Goal: Browse casually: Explore the website without a specific task or goal

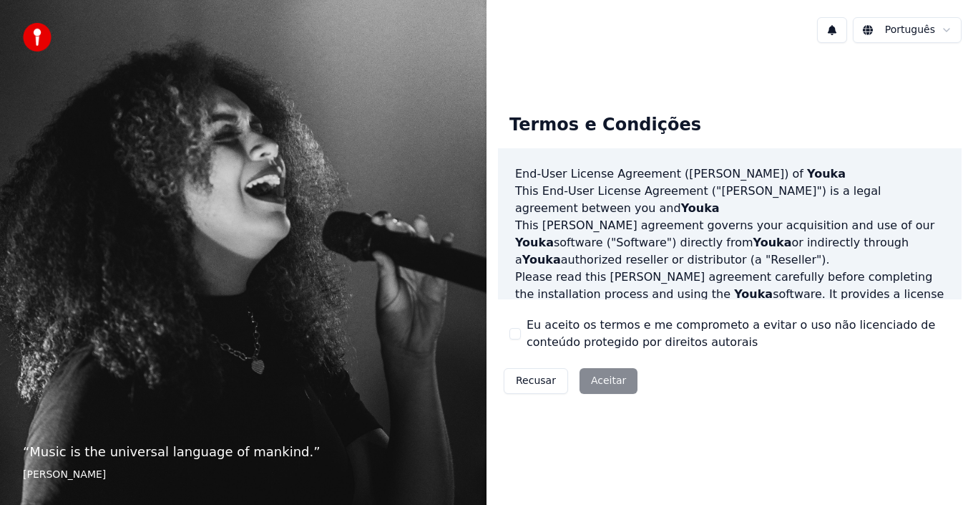
click at [595, 381] on div "Recusar Aceitar" at bounding box center [570, 380] width 145 height 37
click at [600, 381] on div "Recusar Aceitar" at bounding box center [570, 380] width 145 height 37
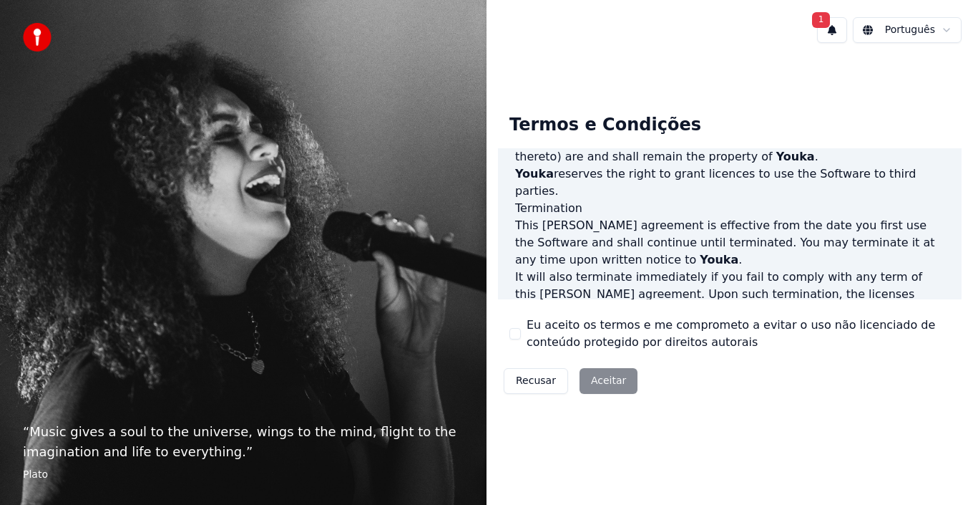
scroll to position [982, 0]
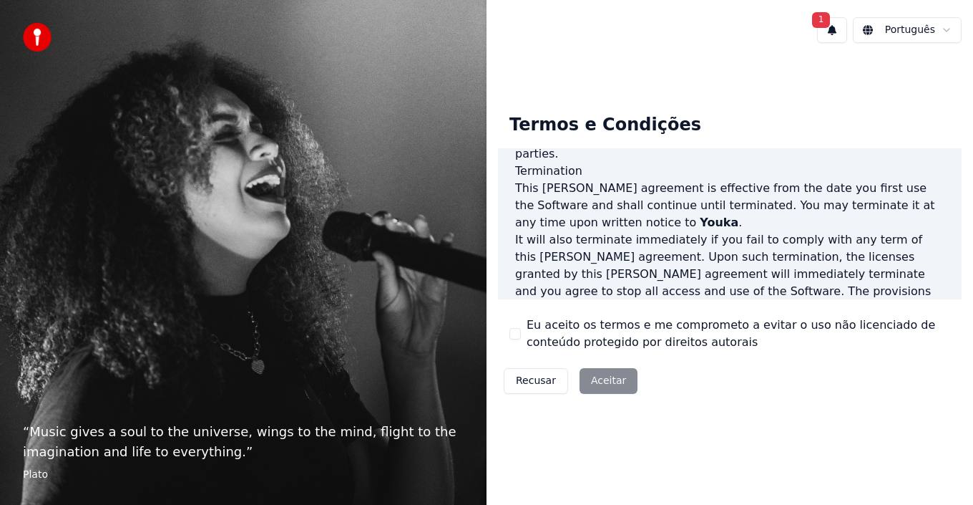
click at [602, 381] on div "Recusar Aceitar" at bounding box center [570, 380] width 145 height 37
click at [598, 376] on div "Recusar Aceitar" at bounding box center [570, 380] width 145 height 37
click at [605, 377] on div "Recusar Aceitar" at bounding box center [570, 380] width 145 height 37
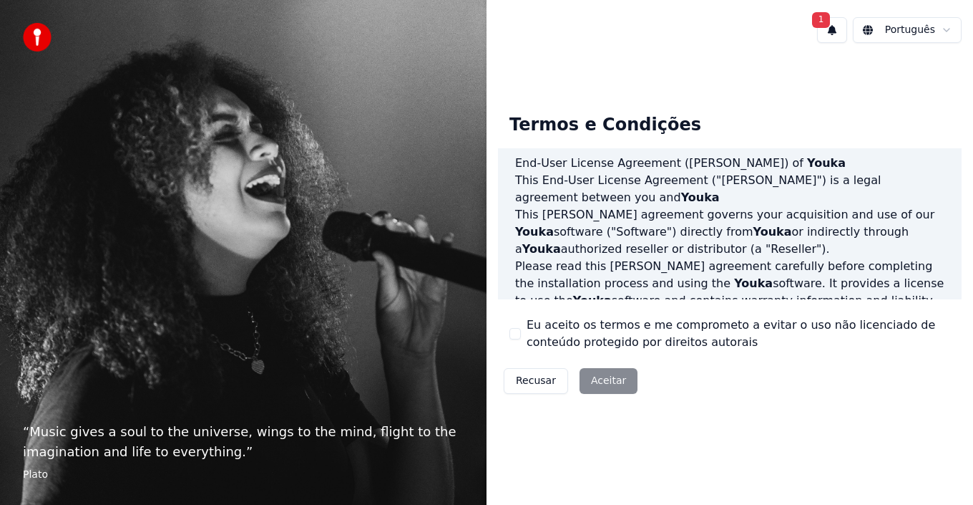
scroll to position [0, 0]
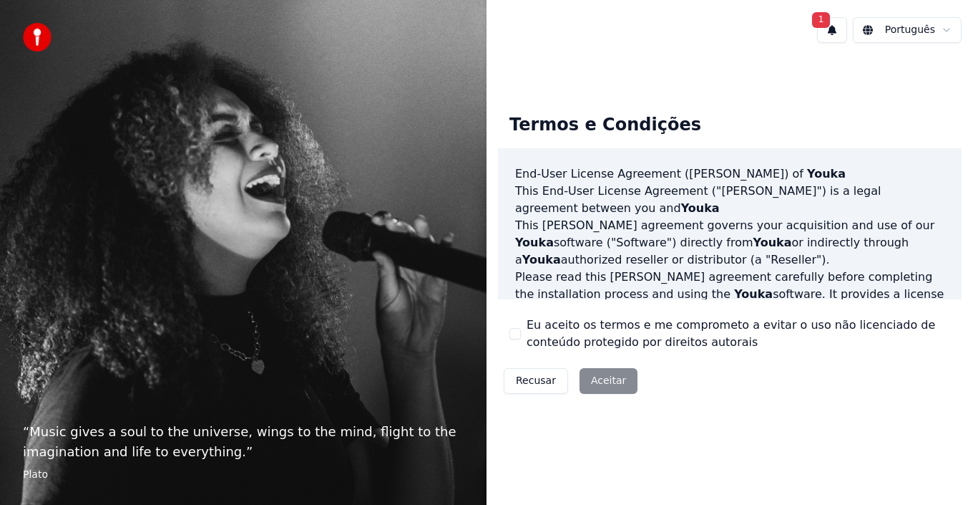
click at [604, 380] on div "Recusar Aceitar" at bounding box center [570, 380] width 145 height 37
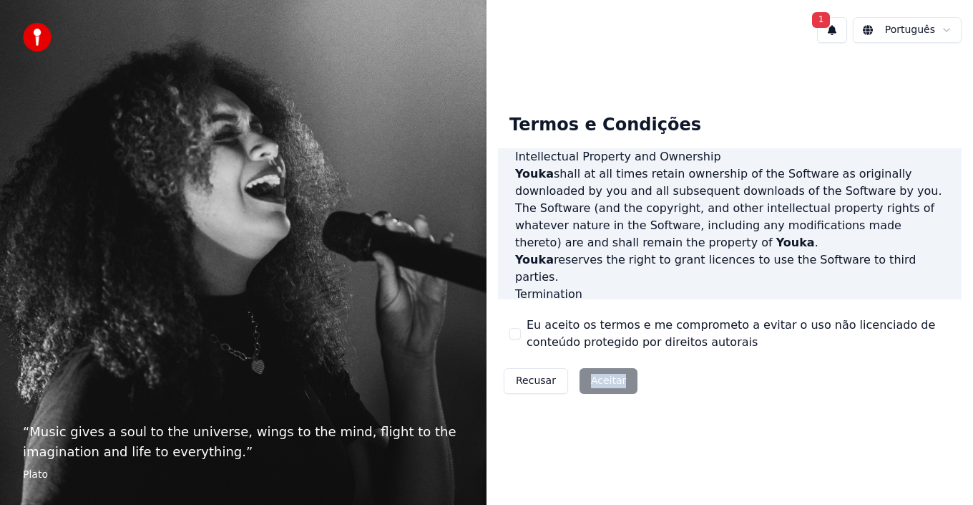
scroll to position [982, 0]
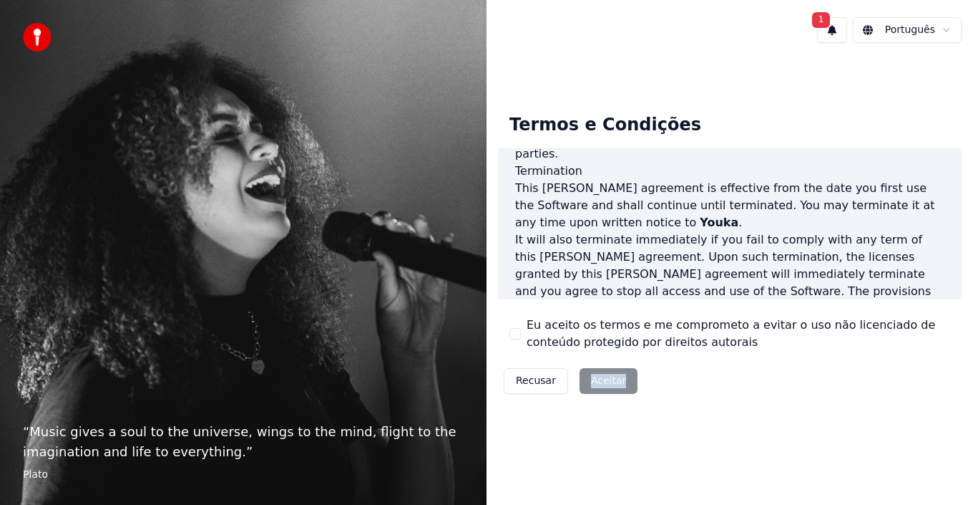
click at [600, 382] on div "Recusar Aceitar" at bounding box center [570, 380] width 145 height 37
click at [599, 376] on div "Recusar Aceitar" at bounding box center [570, 380] width 145 height 37
click at [598, 379] on div "Recusar Aceitar" at bounding box center [570, 380] width 145 height 37
click at [253, 257] on div "“ Music gives a soul to the universe, wings to the mind, flight to the imaginat…" at bounding box center [243, 252] width 487 height 505
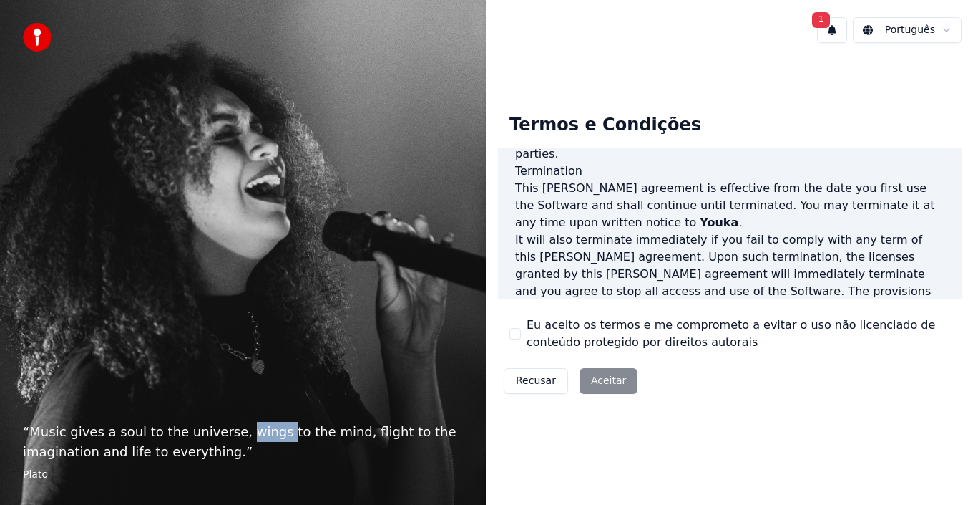
click at [255, 258] on div "“ Music gives a soul to the universe, wings to the mind, flight to the imaginat…" at bounding box center [243, 252] width 487 height 505
drag, startPoint x: 322, startPoint y: 334, endPoint x: 338, endPoint y: 361, distance: 32.0
click at [323, 334] on div "“ Music gives a soul to the universe, wings to the mind, flight to the imaginat…" at bounding box center [243, 252] width 487 height 505
click at [598, 378] on div "Recusar Aceitar" at bounding box center [570, 380] width 145 height 37
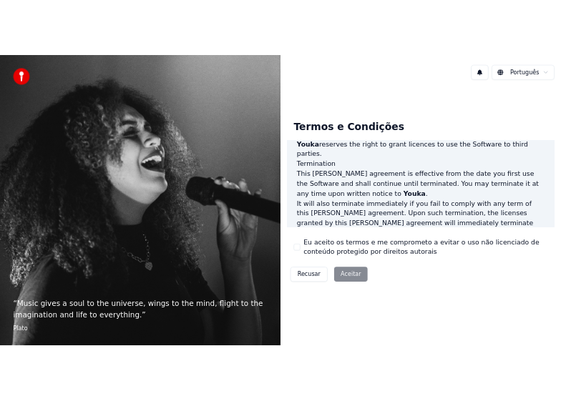
scroll to position [982, 0]
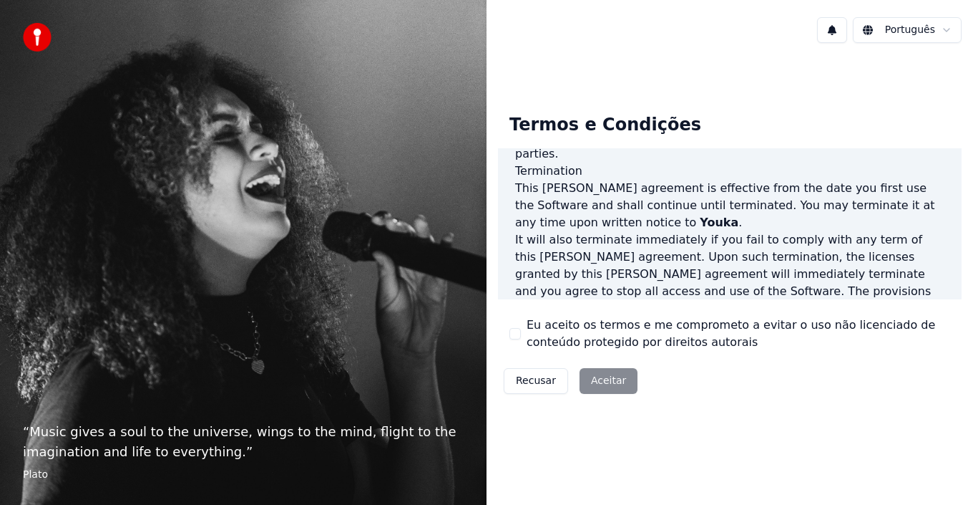
click at [599, 377] on div "Recusar Aceitar" at bounding box center [570, 380] width 145 height 37
click at [601, 380] on div "Recusar Aceitar" at bounding box center [570, 380] width 145 height 37
click at [602, 379] on div "Recusar Aceitar" at bounding box center [570, 380] width 145 height 37
click at [605, 379] on div "Recusar Aceitar" at bounding box center [570, 380] width 145 height 37
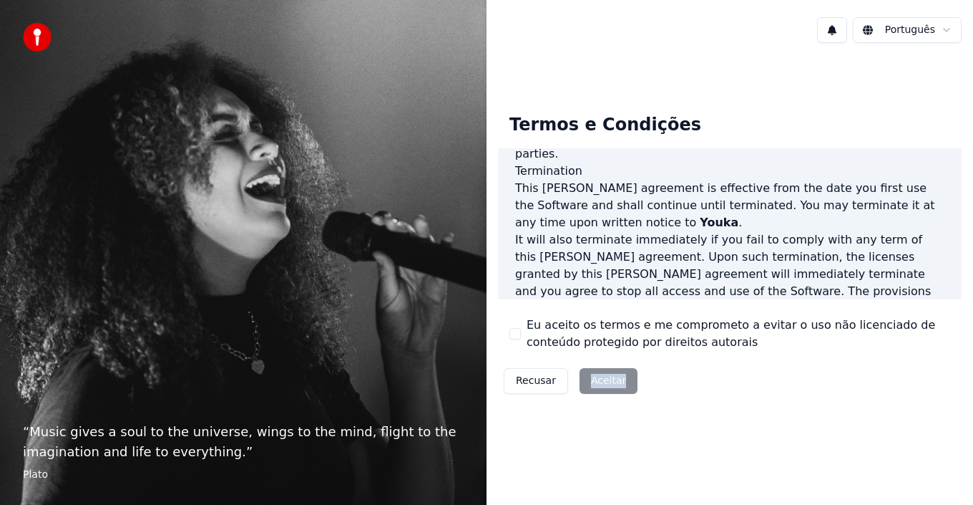
click at [605, 379] on div "Recusar Aceitar" at bounding box center [570, 380] width 145 height 37
click at [604, 379] on div "Recusar Aceitar" at bounding box center [570, 380] width 145 height 37
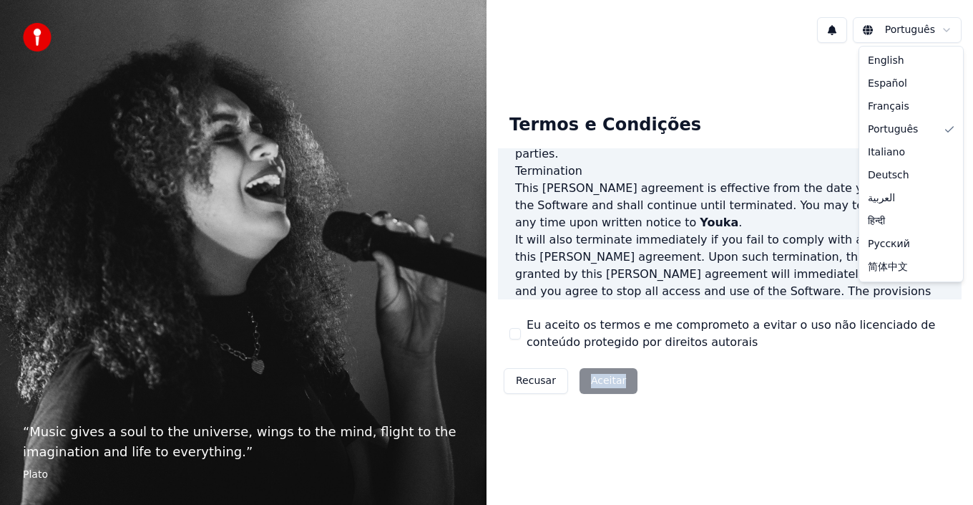
click at [945, 30] on html "“ Music gives a soul to the universe, wings to the mind, flight to the imaginat…" at bounding box center [486, 252] width 973 height 505
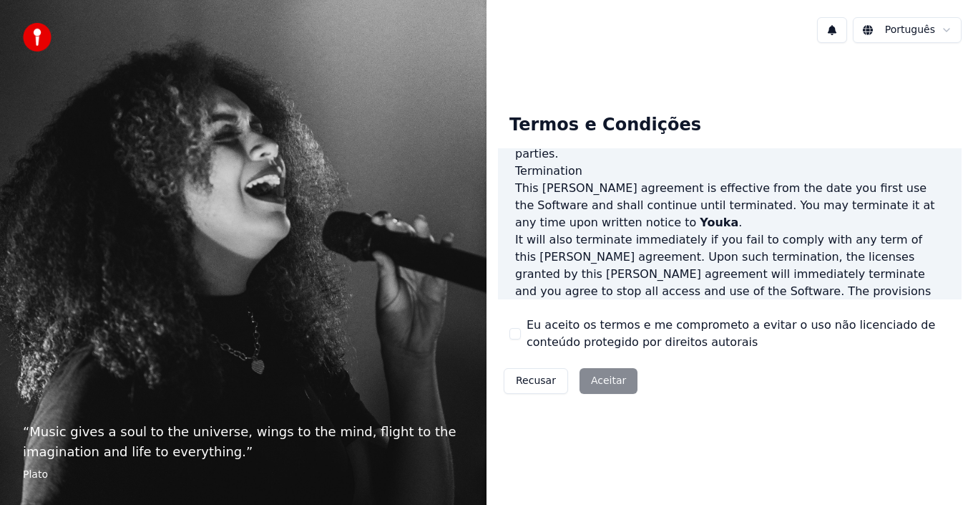
click at [945, 30] on html "“ Music gives a soul to the universe, wings to the mind, flight to the imaginat…" at bounding box center [486, 252] width 973 height 505
click at [838, 31] on button at bounding box center [832, 30] width 30 height 26
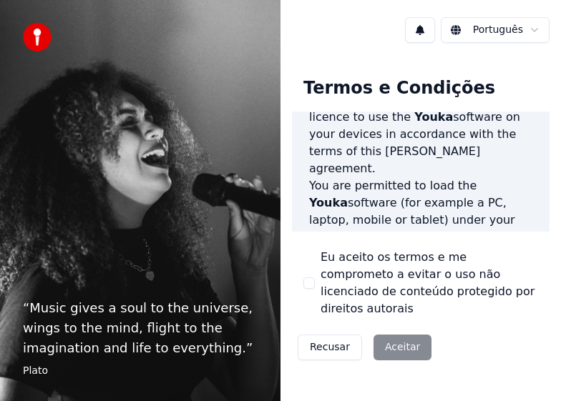
click at [394, 332] on div "Recusar Aceitar" at bounding box center [364, 347] width 145 height 37
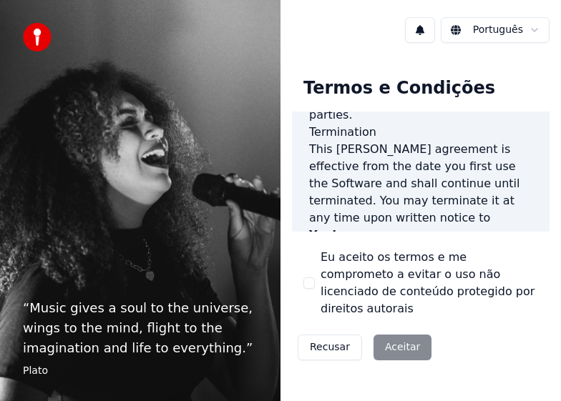
scroll to position [1838, 0]
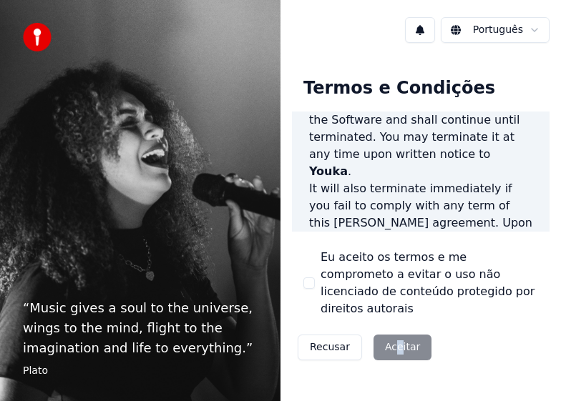
click at [394, 329] on div "Recusar Aceitar" at bounding box center [364, 347] width 145 height 37
click at [400, 333] on div "Recusar Aceitar" at bounding box center [364, 347] width 145 height 37
